Goal: Task Accomplishment & Management: Manage account settings

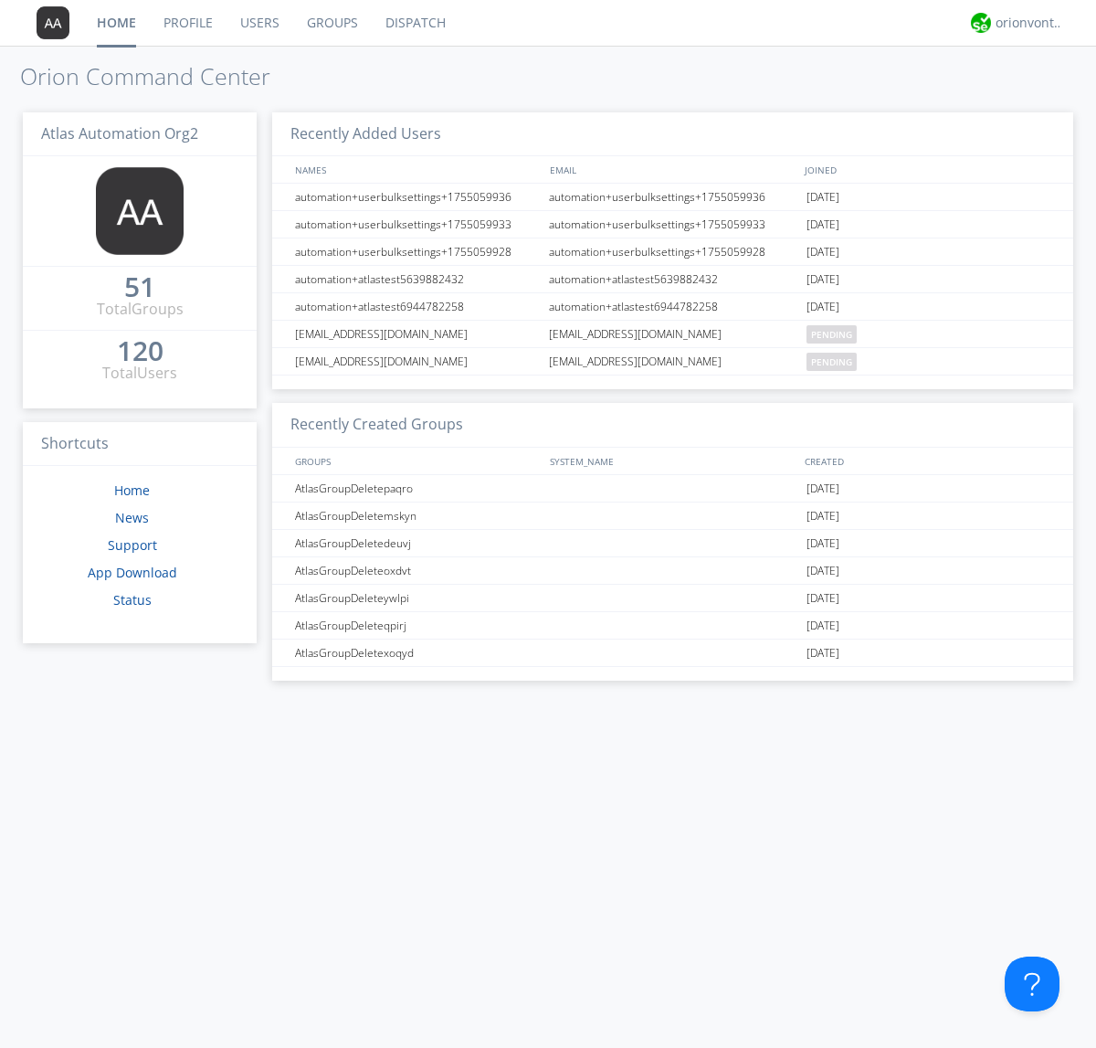
click at [258, 23] on link "Users" at bounding box center [259, 23] width 67 height 46
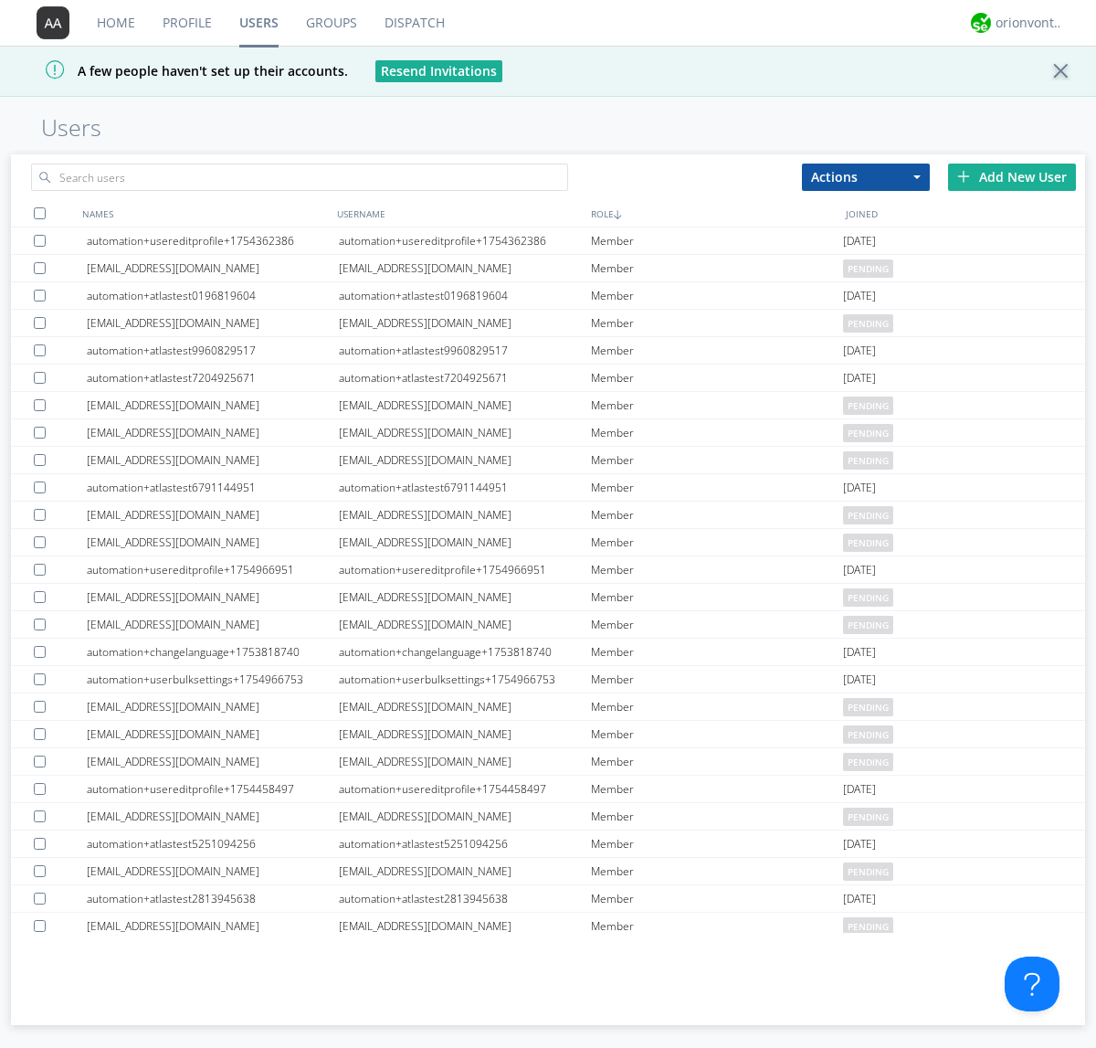
click at [1012, 176] on div "Add New User" at bounding box center [1012, 176] width 128 height 27
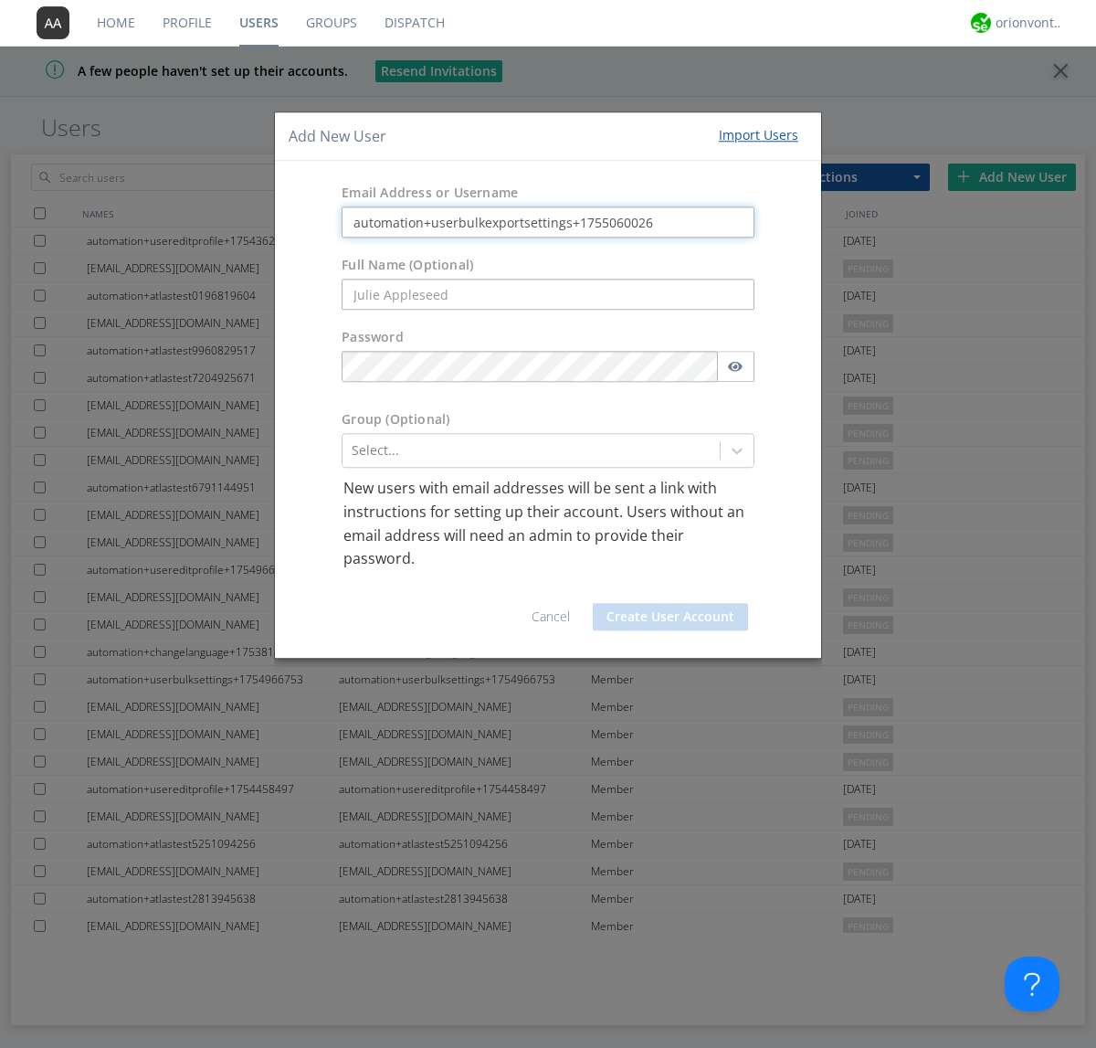
type input "automation+userbulkexportsettings+1755060026"
click at [670, 616] on button "Create User Account" at bounding box center [670, 616] width 155 height 27
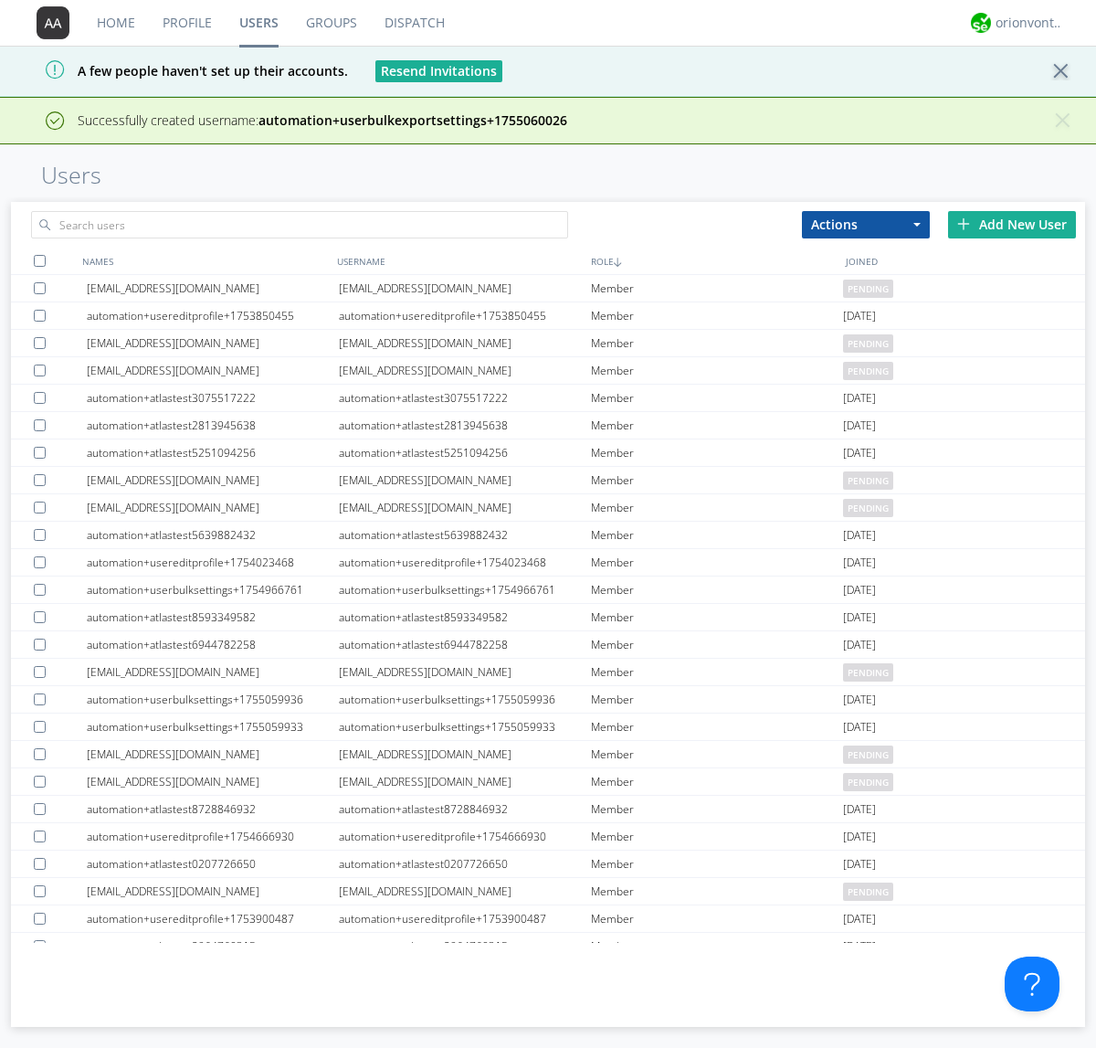
click at [1012, 224] on div "Add New User" at bounding box center [1012, 224] width 128 height 27
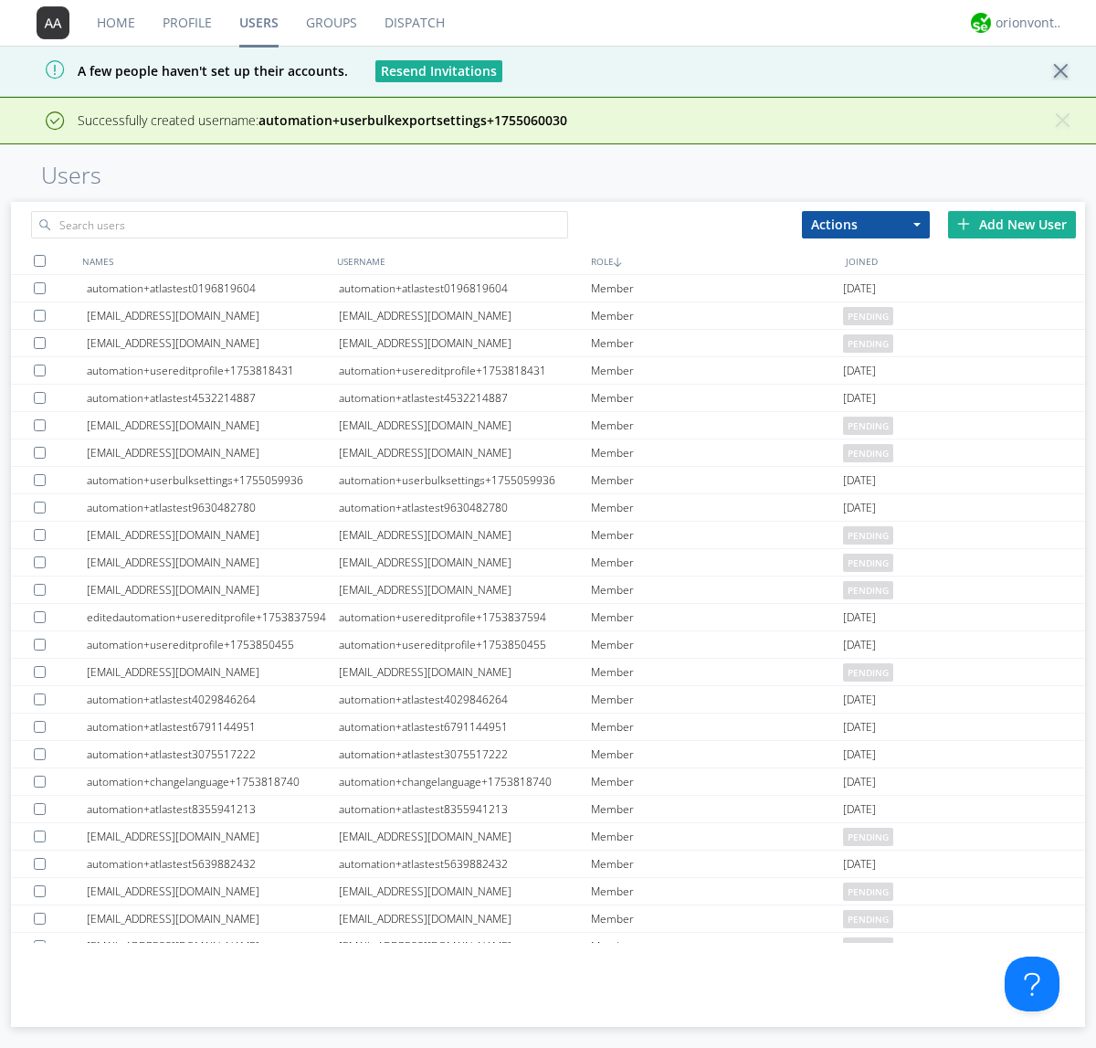
click at [1012, 224] on div "Add New User" at bounding box center [1012, 224] width 128 height 27
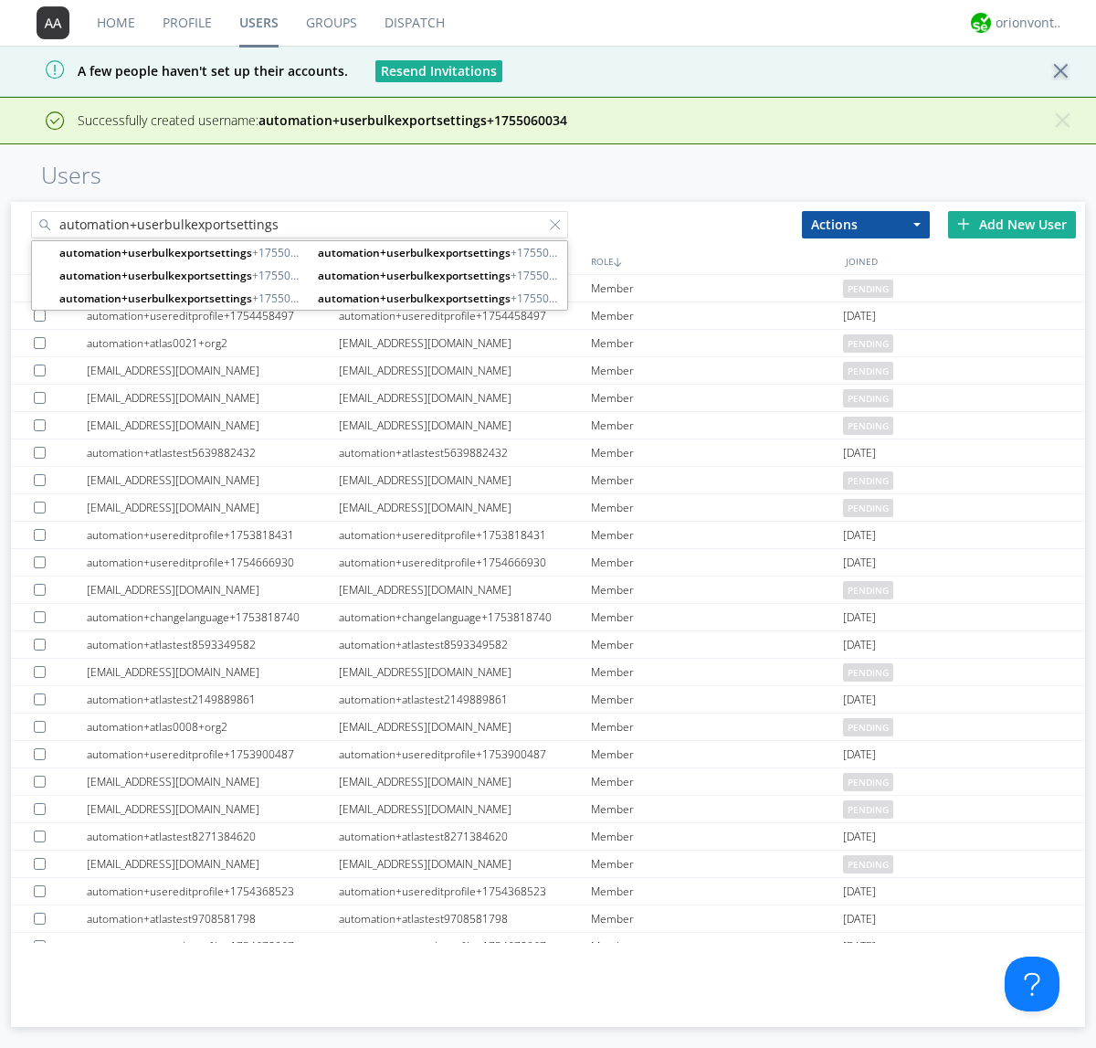
type input "automation+userbulkexportsettings"
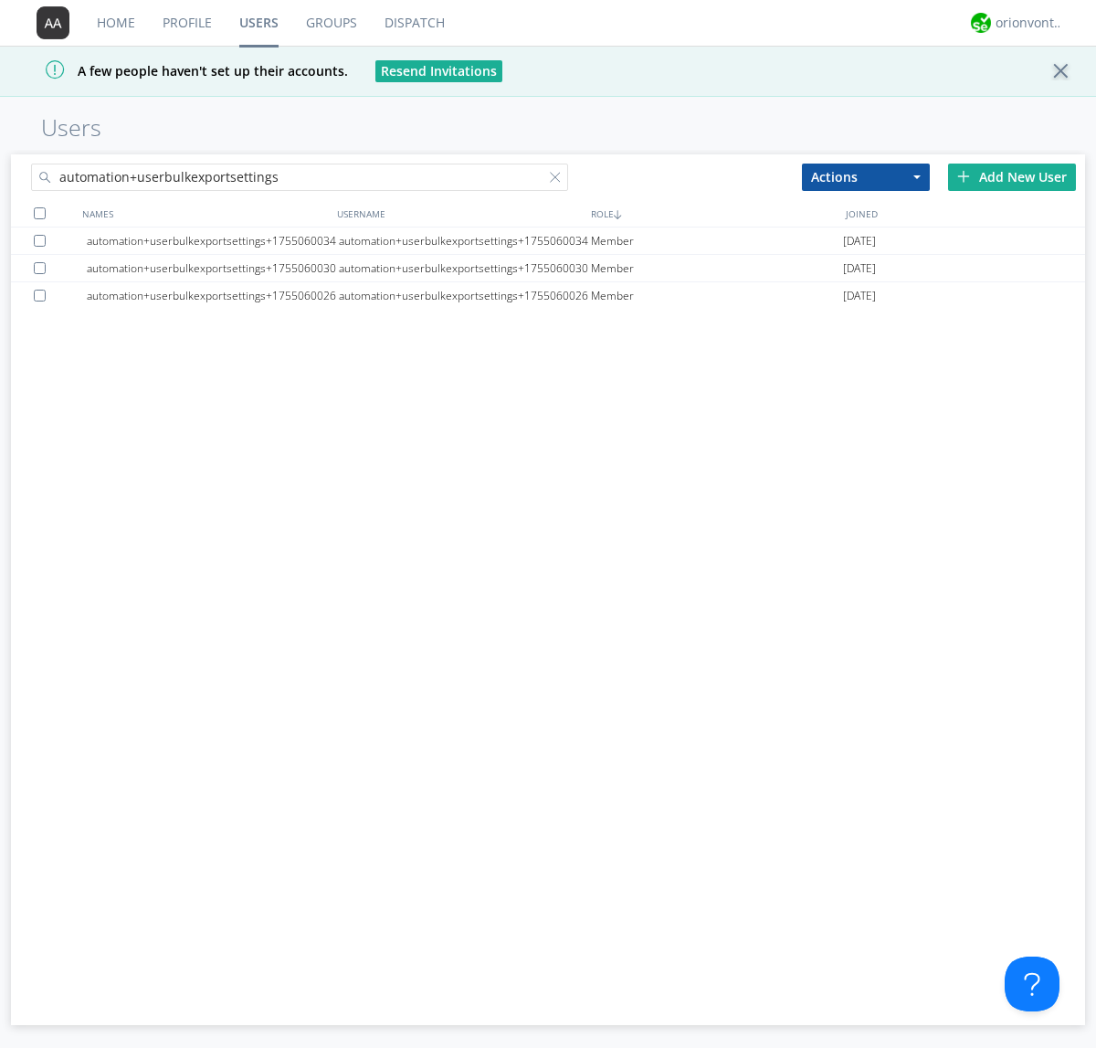
click at [39, 213] on div at bounding box center [40, 213] width 12 height 12
click at [866, 176] on button "Actions" at bounding box center [866, 176] width 128 height 27
click at [0, 0] on link "Export Users" at bounding box center [0, 0] width 0 height 0
click at [559, 180] on div at bounding box center [559, 181] width 18 height 18
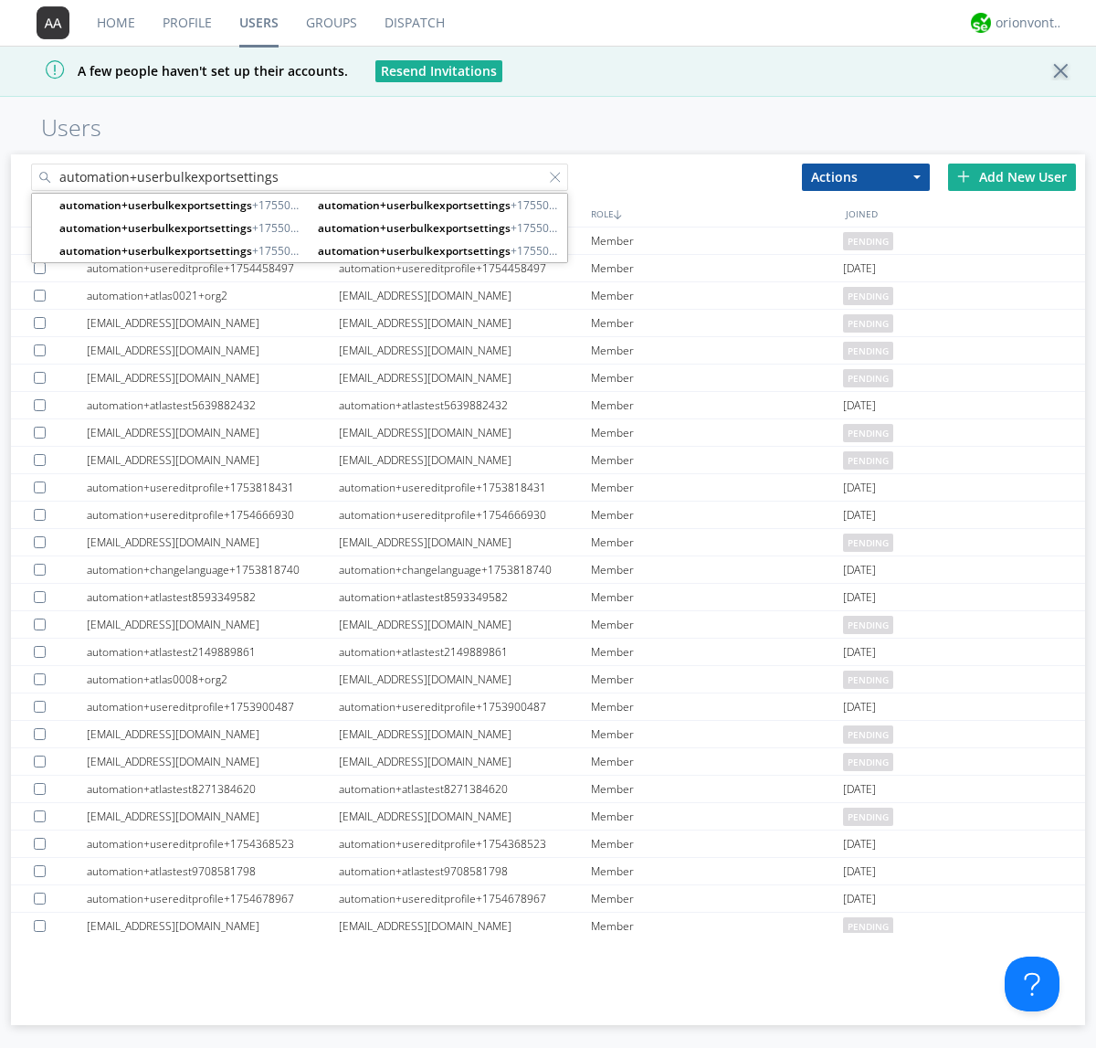
type input "automation+userbulkexportsettings"
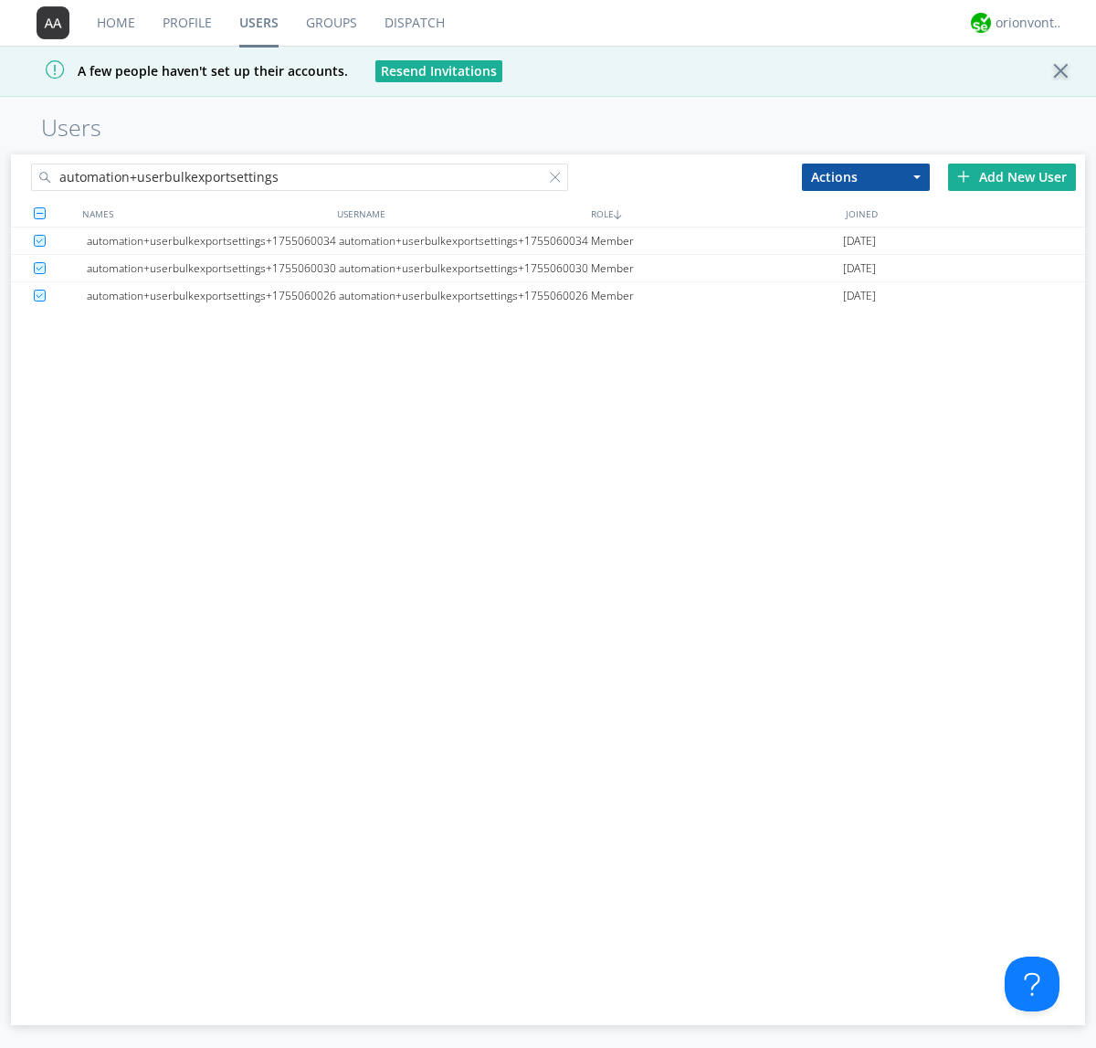
click at [866, 176] on button "Actions" at bounding box center [866, 176] width 128 height 27
click at [0, 0] on link "Delete User" at bounding box center [0, 0] width 0 height 0
